Goal: Task Accomplishment & Management: Manage account settings

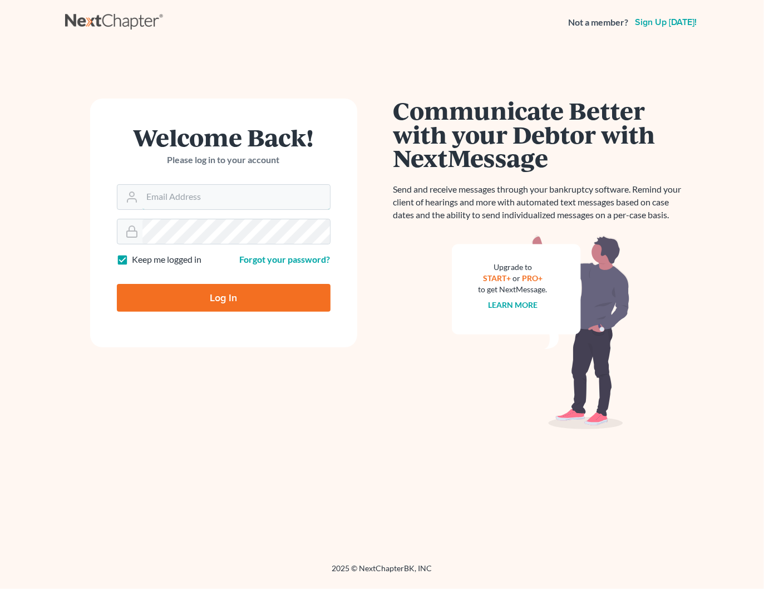
type input "[PERSON_NAME][EMAIL_ADDRESS][DOMAIN_NAME]"
click at [200, 302] on input "Log In" at bounding box center [224, 298] width 214 height 28
type input "Thinking..."
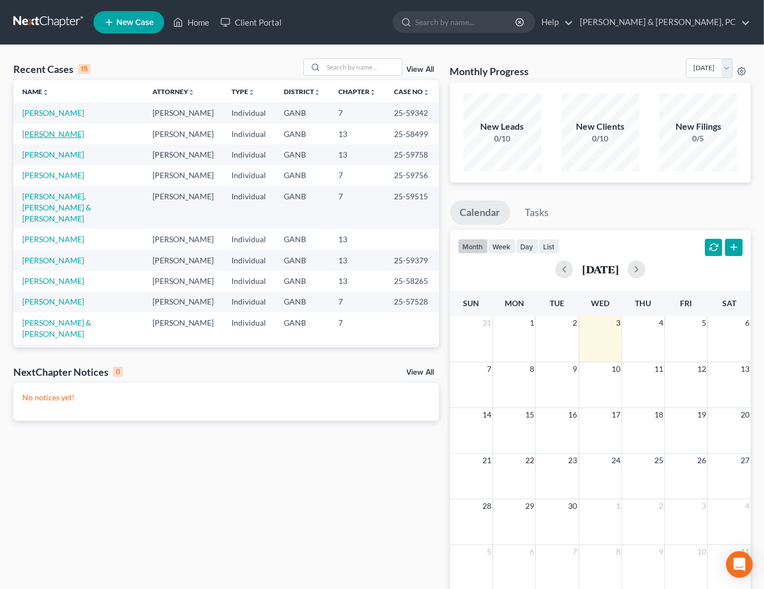
click at [62, 132] on link "Gooden, Harry" at bounding box center [53, 133] width 62 height 9
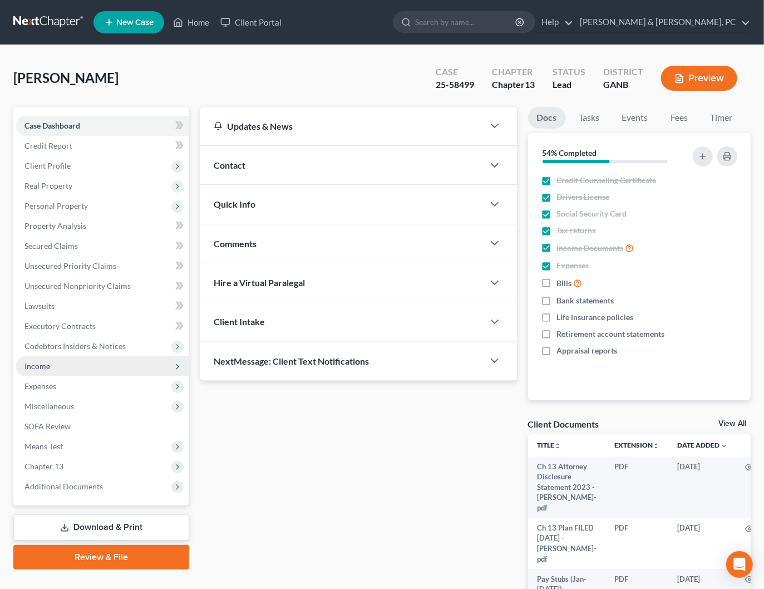
click at [50, 360] on span "Income" at bounding box center [103, 366] width 174 height 20
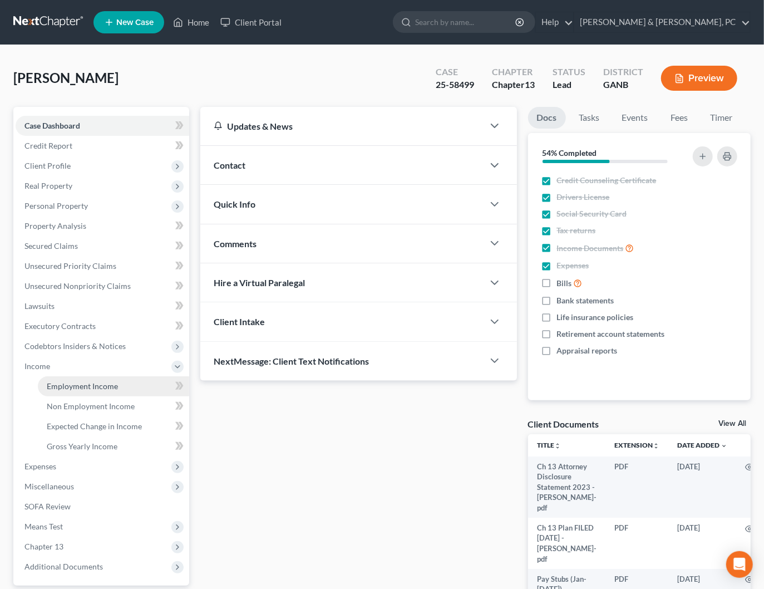
click at [74, 380] on link "Employment Income" at bounding box center [113, 386] width 151 height 20
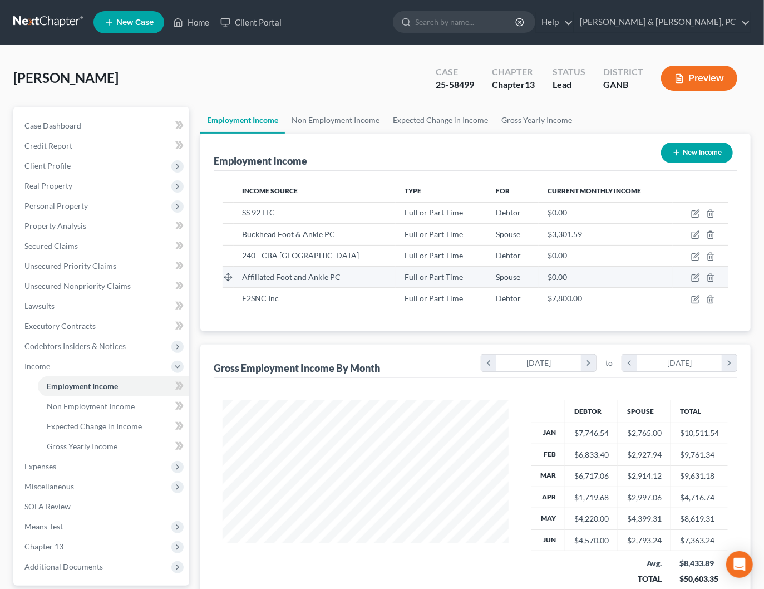
scroll to position [198, 308]
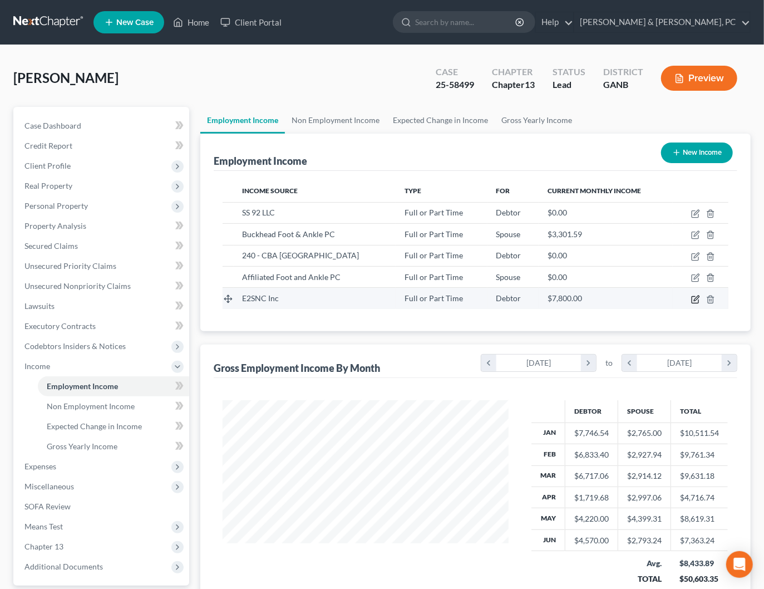
click at [695, 299] on icon "button" at bounding box center [695, 299] width 9 height 9
select select "0"
select select "10"
select select "3"
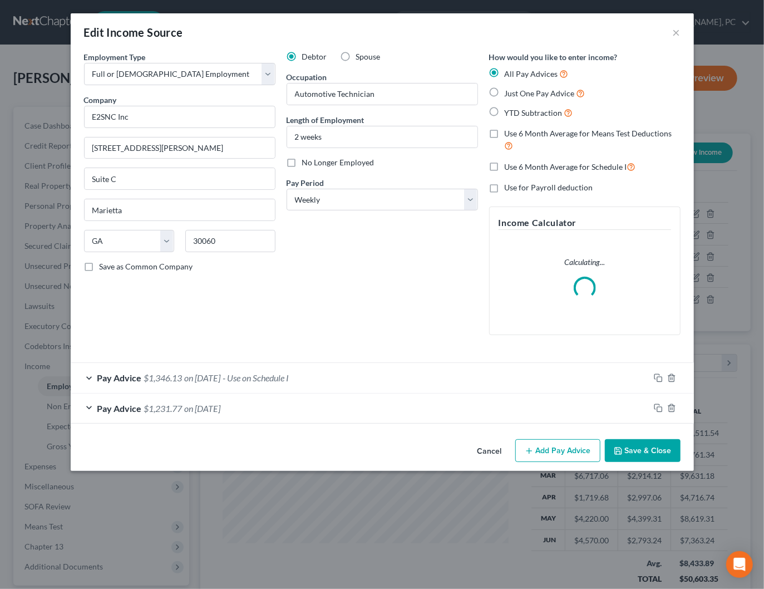
drag, startPoint x: 496, startPoint y: 449, endPoint x: 725, endPoint y: 180, distance: 353.0
click at [496, 449] on button "Cancel" at bounding box center [490, 451] width 42 height 22
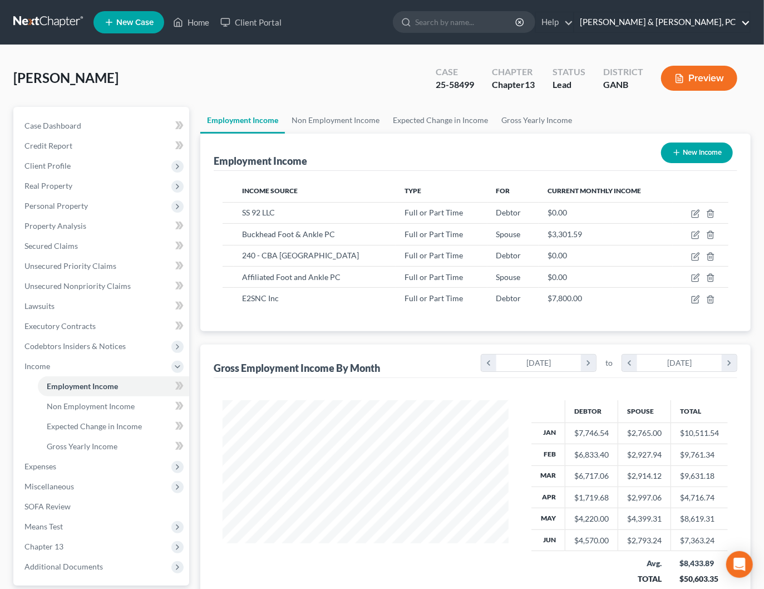
click at [732, 19] on link "Blevins & Hong, PC" at bounding box center [662, 22] width 176 height 20
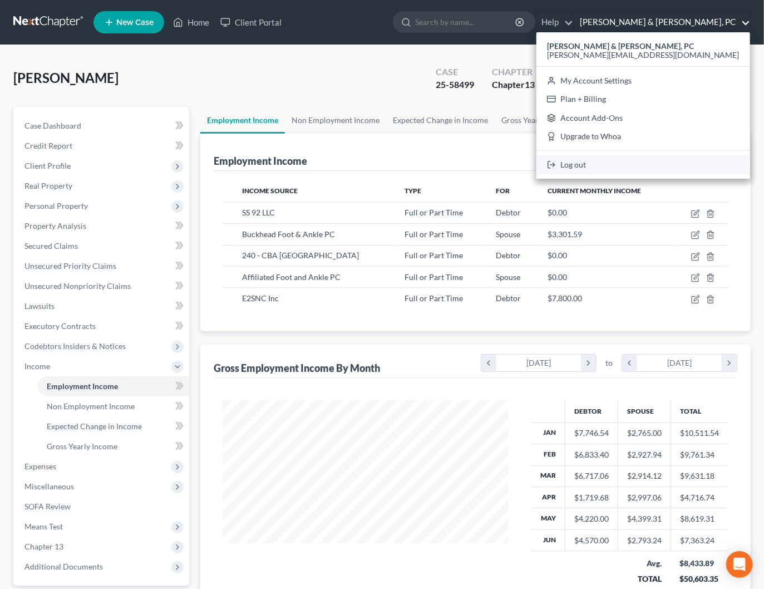
click at [672, 169] on link "Log out" at bounding box center [644, 164] width 214 height 19
